Goal: Task Accomplishment & Management: Manage account settings

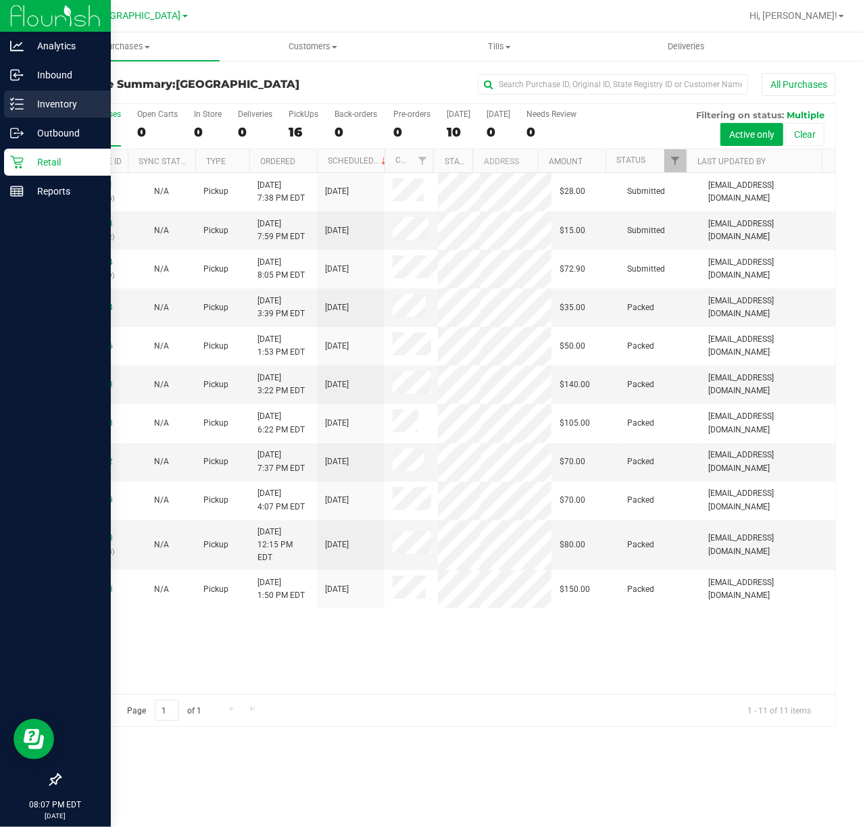
click at [58, 105] on p "Inventory" at bounding box center [64, 104] width 81 height 16
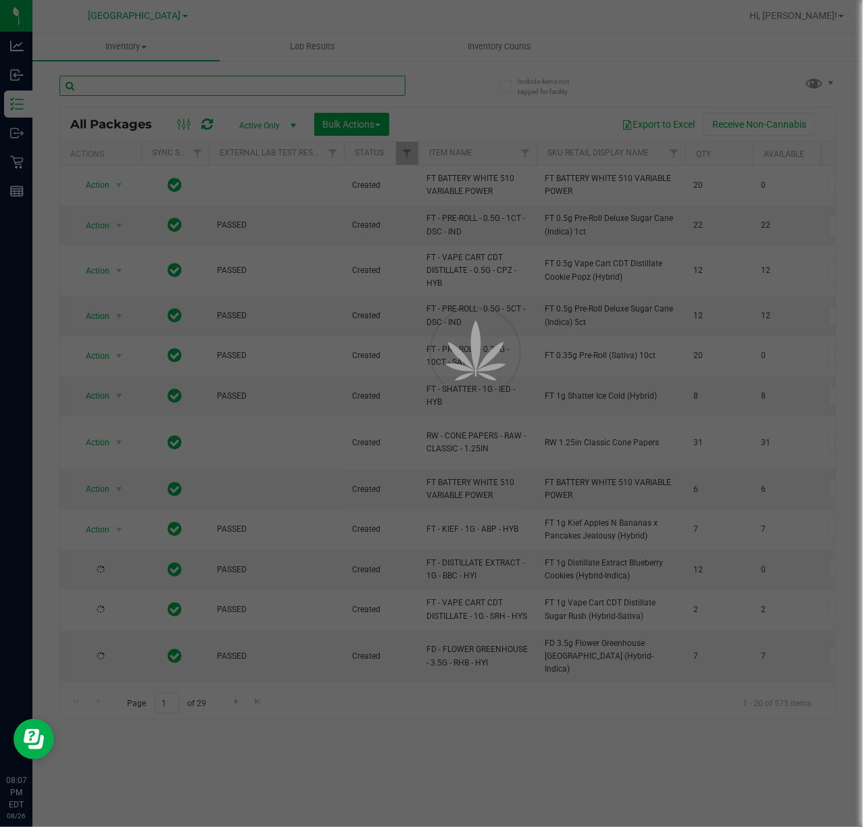
click at [108, 84] on input "text" at bounding box center [232, 86] width 346 height 20
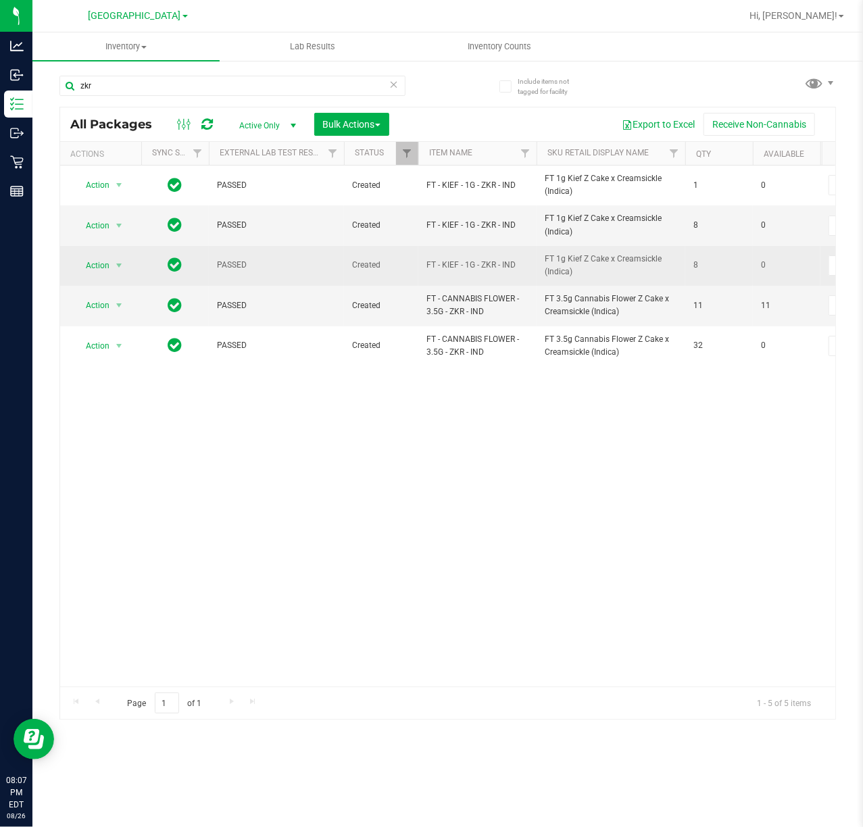
click at [482, 266] on span "FT - KIEF - 1G - ZKR - IND" at bounding box center [477, 265] width 102 height 13
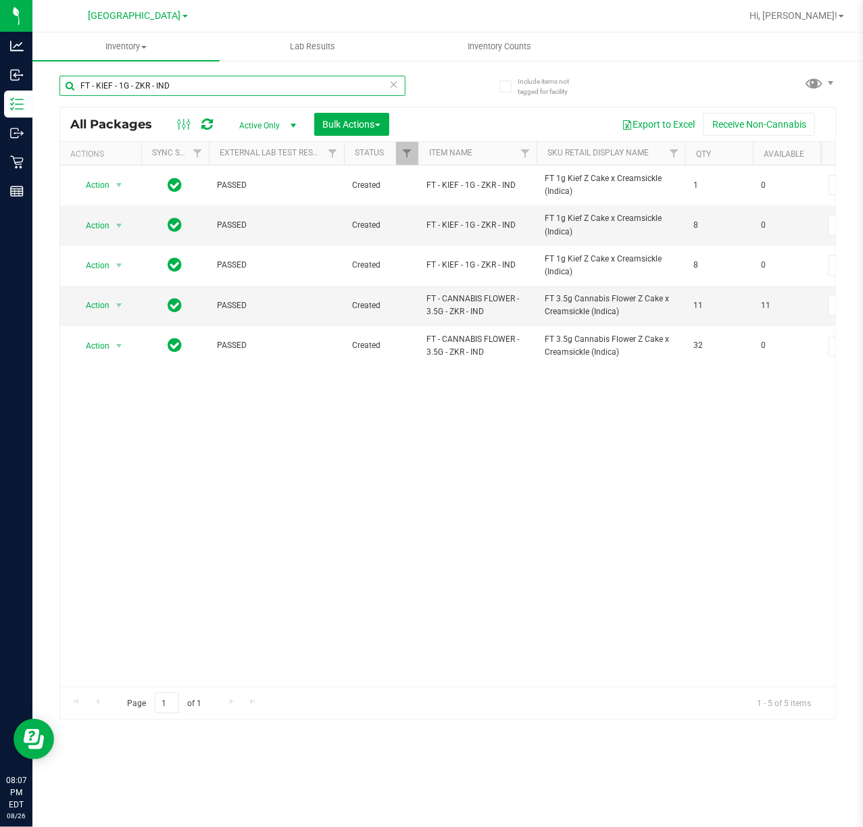
type input "FT - KIEF - 1G - ZKR - IND"
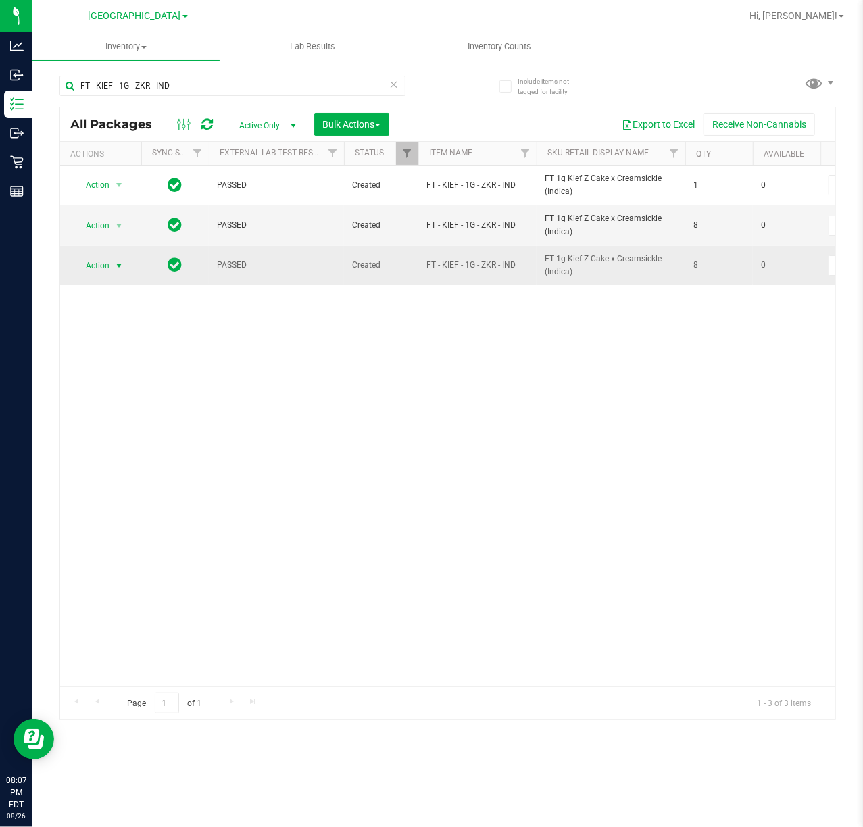
click at [95, 274] on span "Action" at bounding box center [92, 265] width 36 height 19
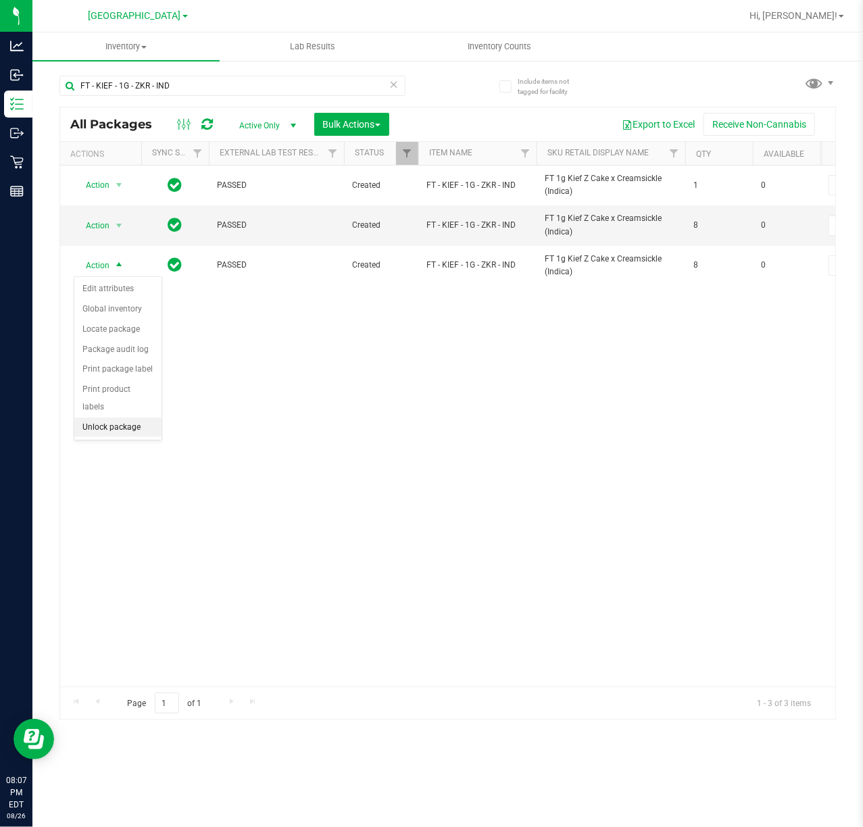
click at [116, 422] on li "Unlock package" at bounding box center [117, 427] width 87 height 20
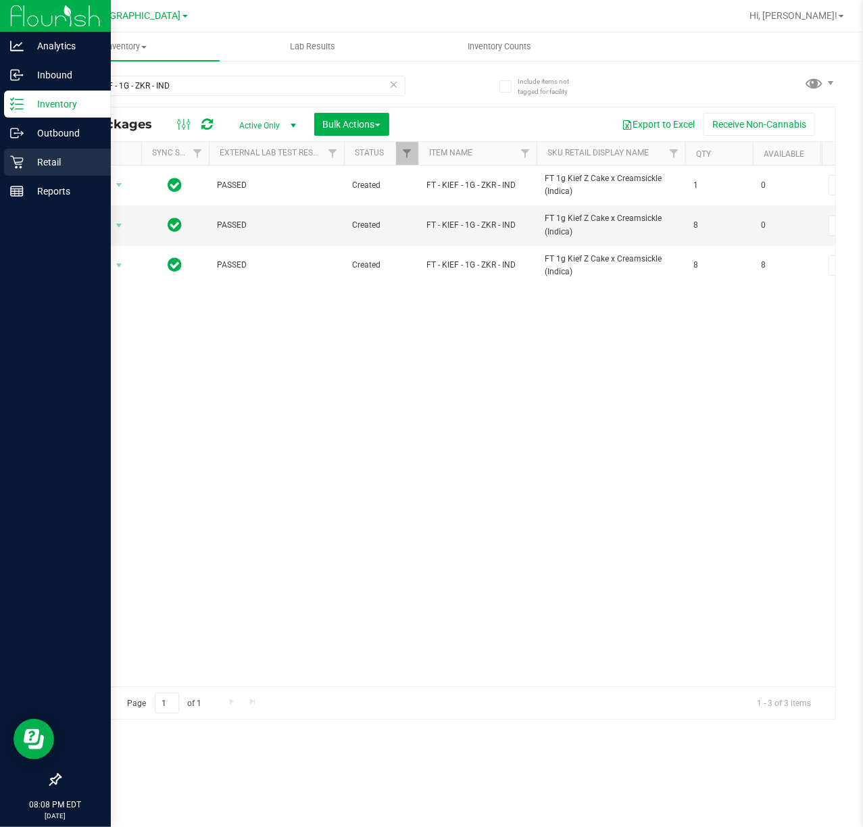
click at [20, 165] on icon at bounding box center [17, 162] width 14 height 14
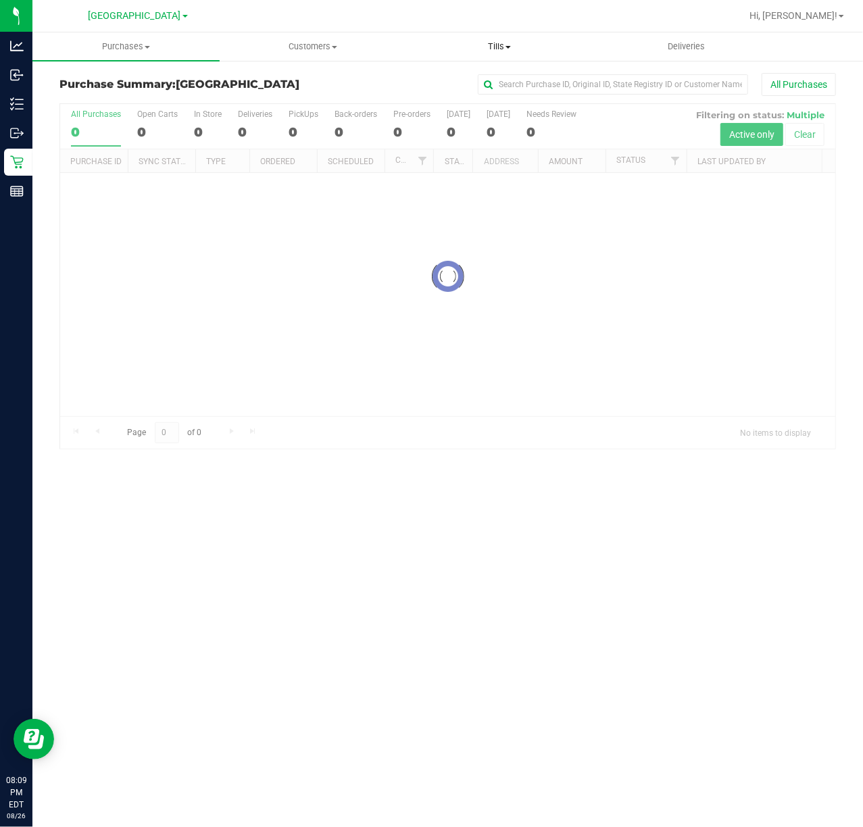
click at [520, 38] on uib-tab-heading "Tills Manage tills Reconcile e-payments" at bounding box center [500, 46] width 186 height 27
click at [505, 46] on span "Tills" at bounding box center [499, 47] width 187 height 12
click at [501, 46] on span "Tills" at bounding box center [499, 47] width 187 height 12
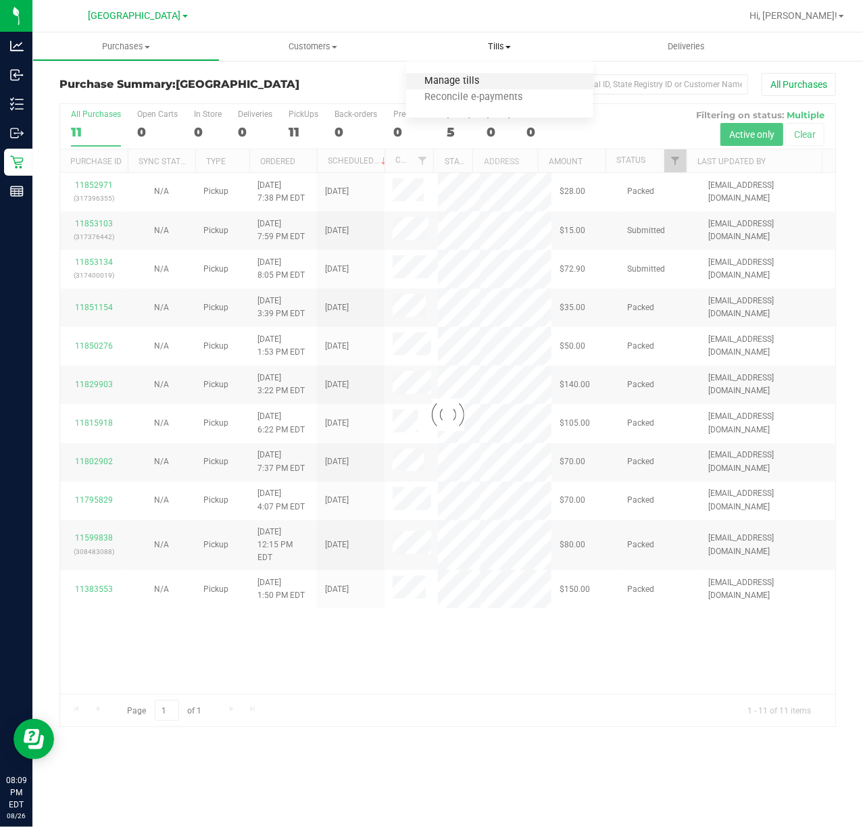
click at [466, 82] on span "Manage tills" at bounding box center [451, 81] width 91 height 11
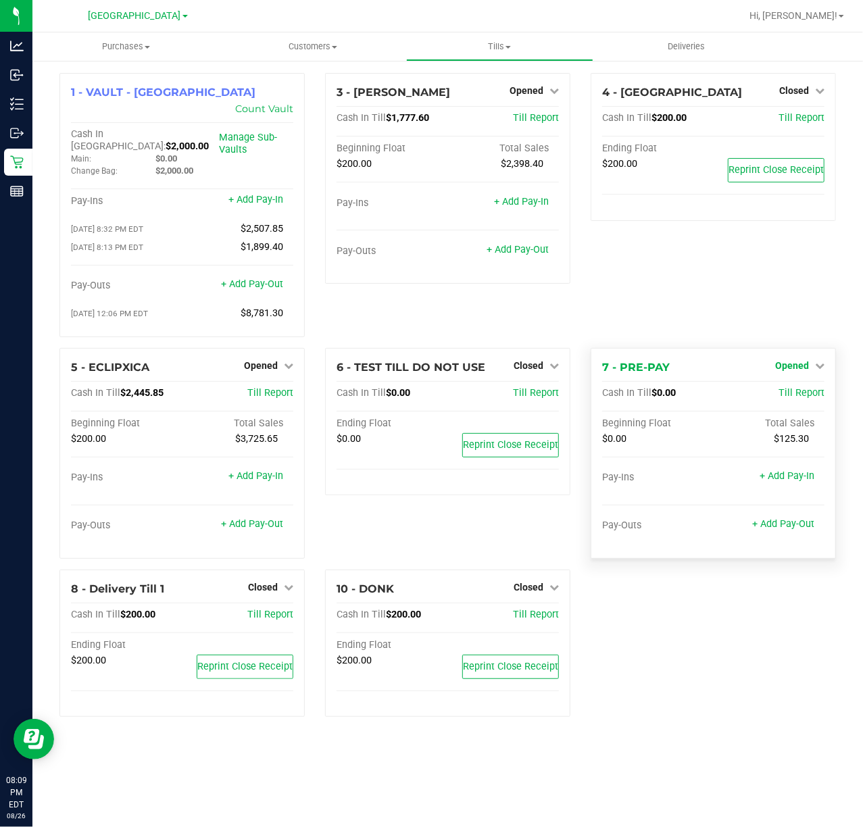
click at [796, 360] on span "Opened" at bounding box center [792, 365] width 34 height 11
click at [798, 388] on link "Close Till" at bounding box center [793, 393] width 36 height 11
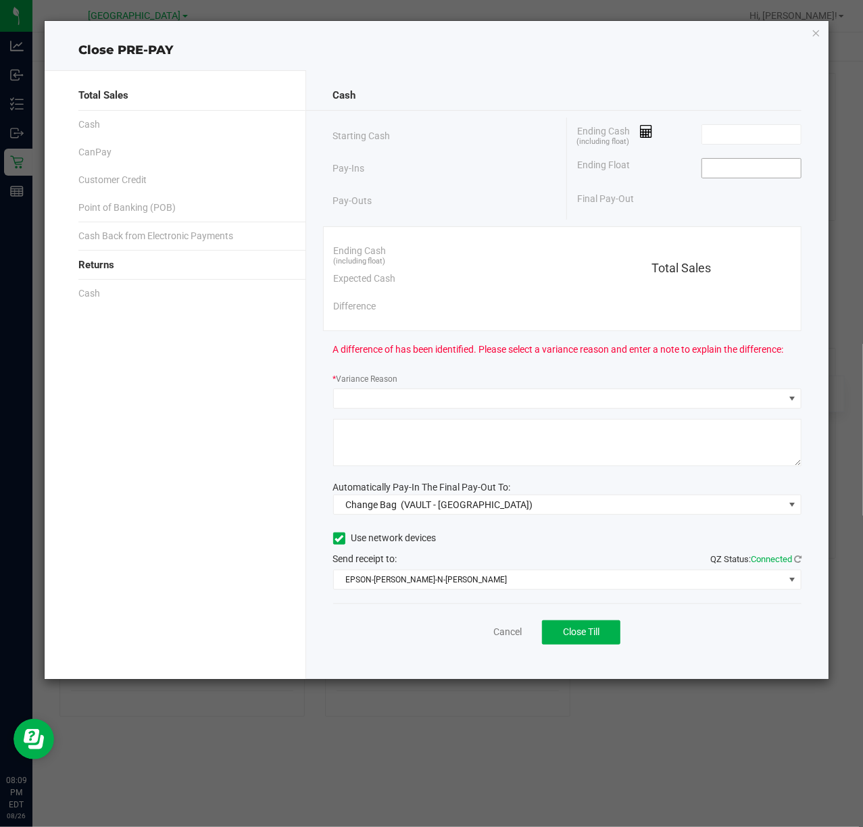
click at [727, 165] on input at bounding box center [751, 168] width 99 height 19
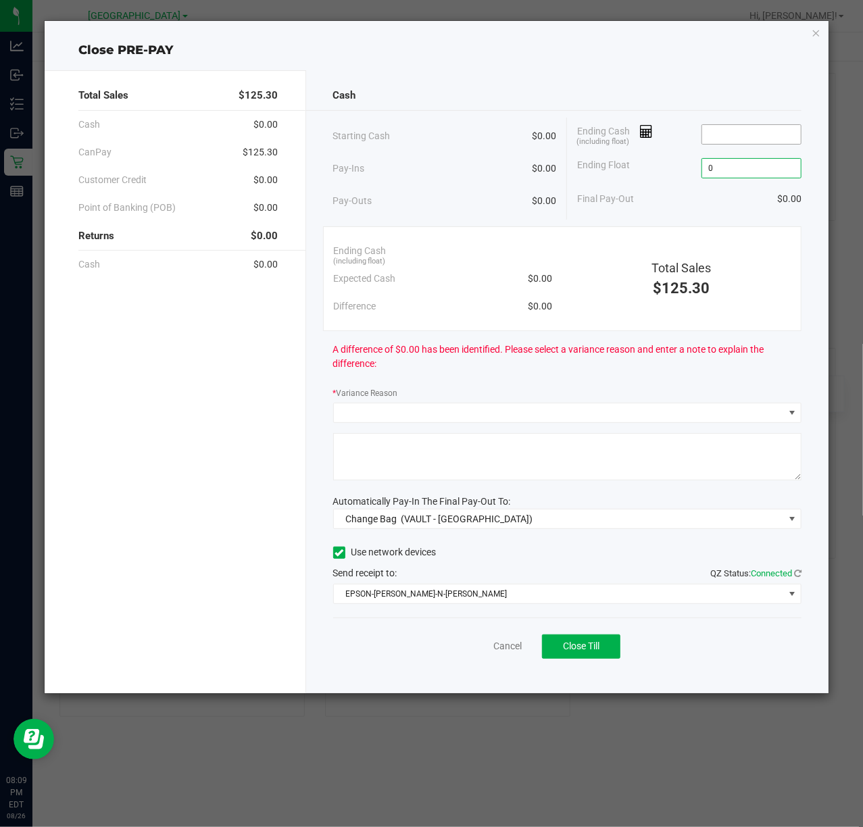
type input "$0.00"
click at [743, 138] on input at bounding box center [751, 134] width 99 height 19
click at [816, 33] on icon "button" at bounding box center [815, 32] width 9 height 16
